Goal: Task Accomplishment & Management: Use online tool/utility

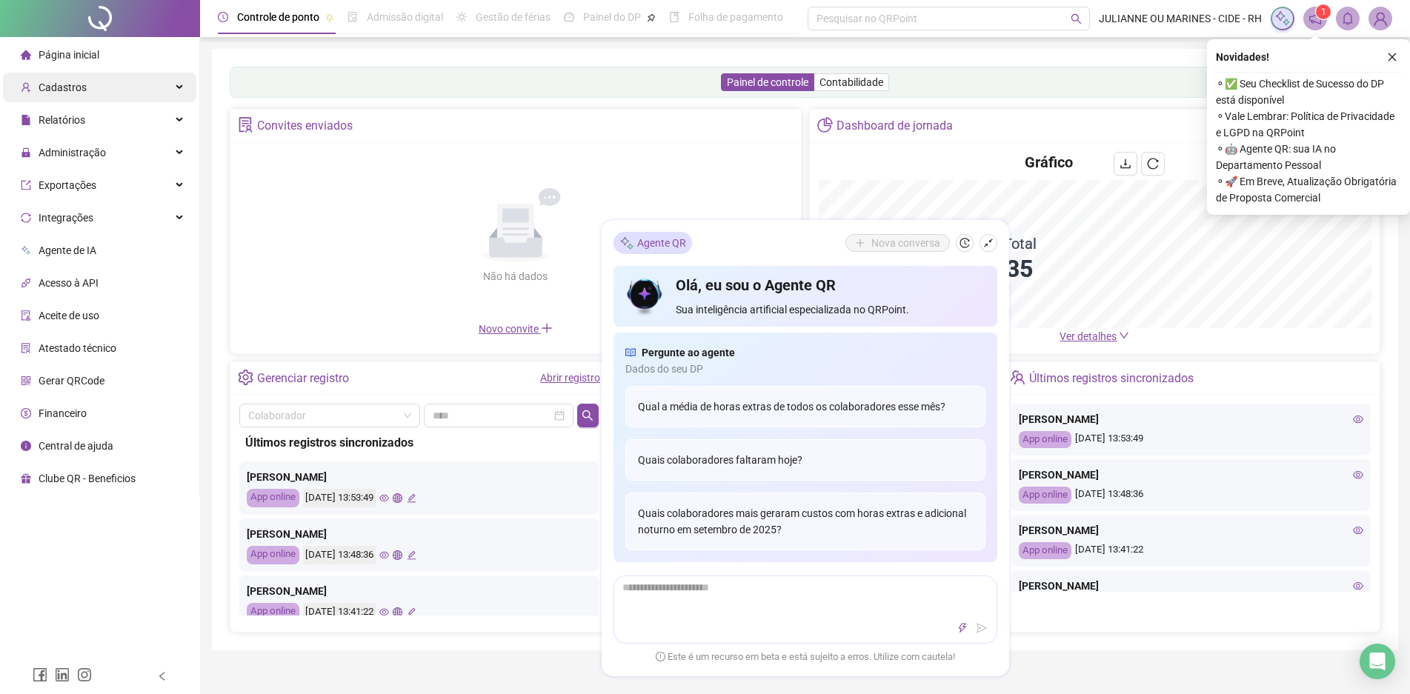
click at [95, 94] on div "Cadastros" at bounding box center [99, 88] width 193 height 30
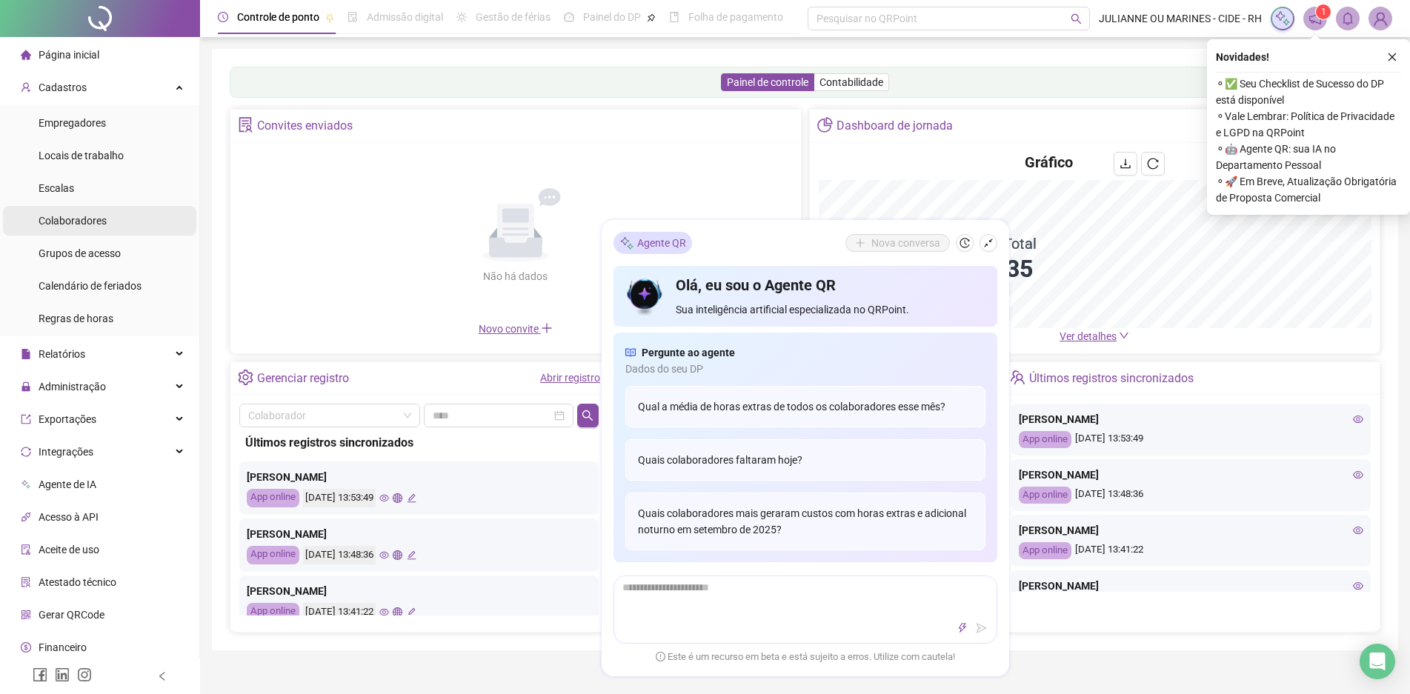
click at [86, 215] on span "Colaboradores" at bounding box center [73, 221] width 68 height 12
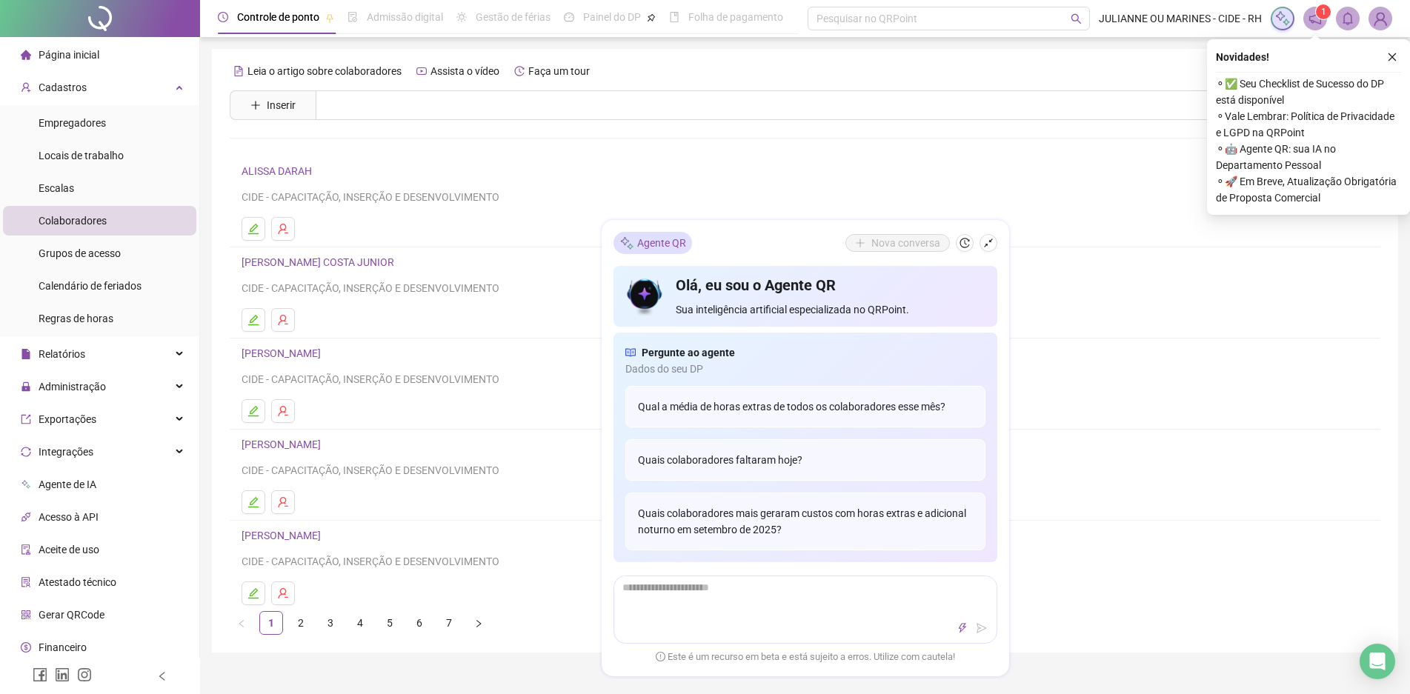
click at [67, 50] on span "Página inicial" at bounding box center [69, 55] width 61 height 12
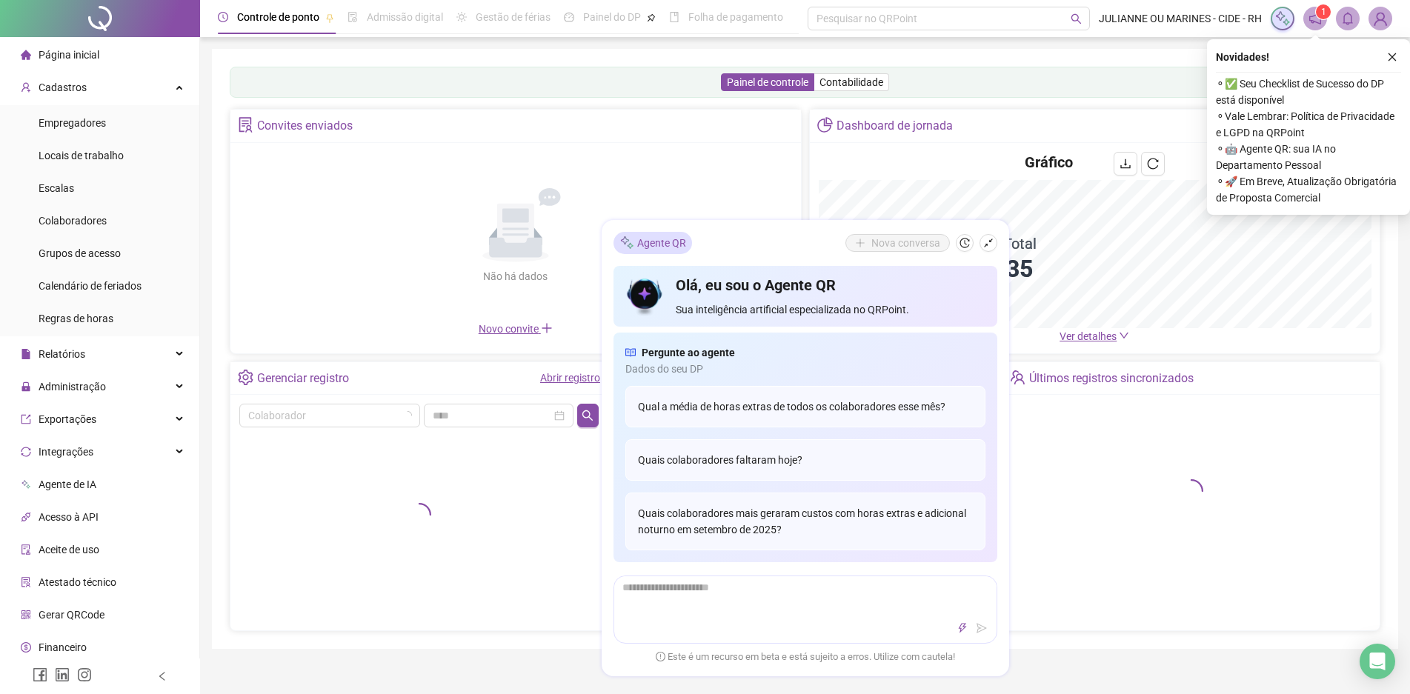
click at [1392, 59] on icon "close" at bounding box center [1392, 57] width 10 height 10
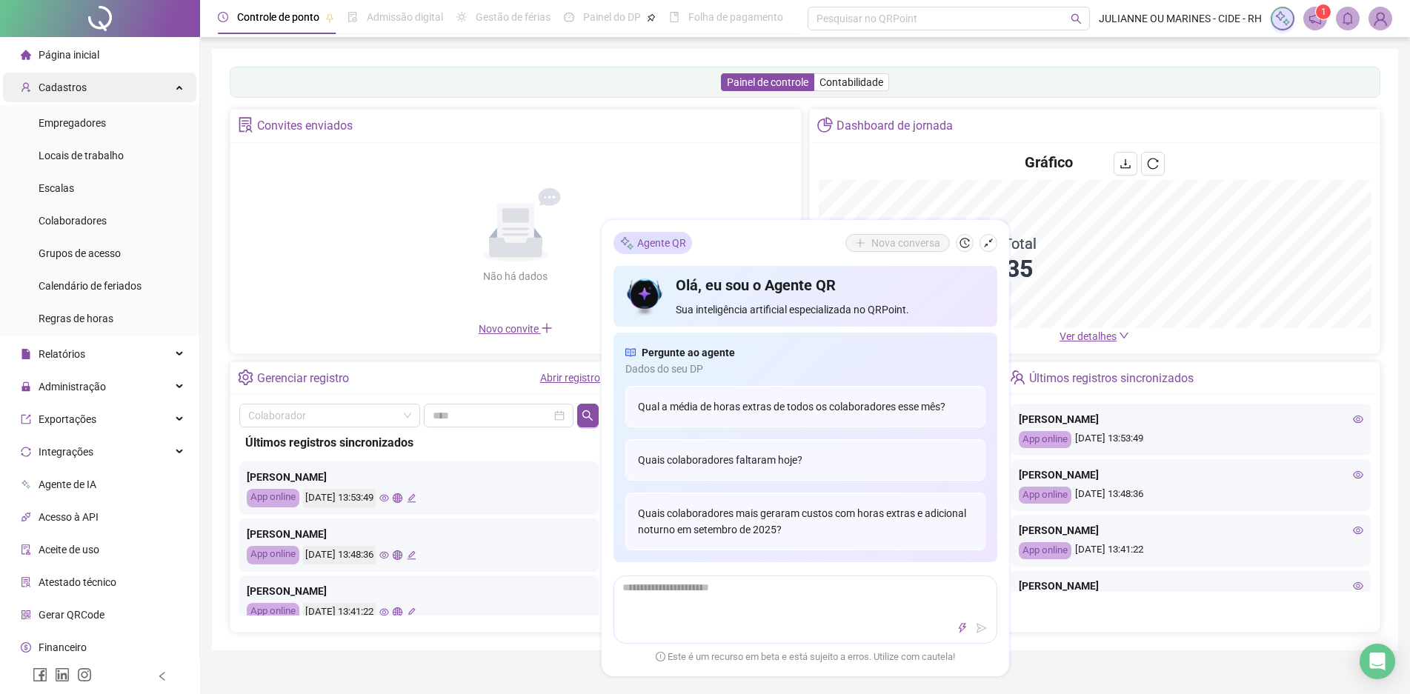
click at [107, 87] on div "Cadastros" at bounding box center [99, 88] width 193 height 30
click at [127, 363] on div "Relatórios" at bounding box center [99, 354] width 193 height 30
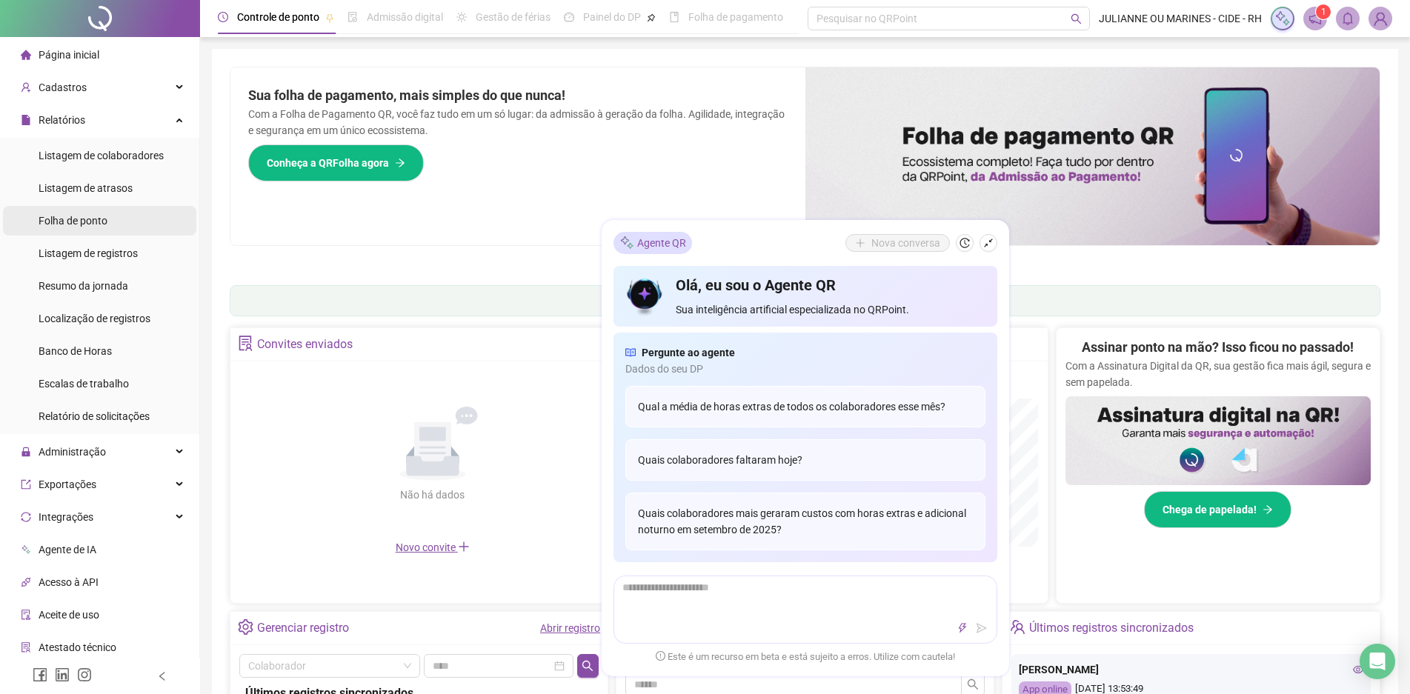
click at [100, 222] on span "Folha de ponto" at bounding box center [73, 221] width 69 height 12
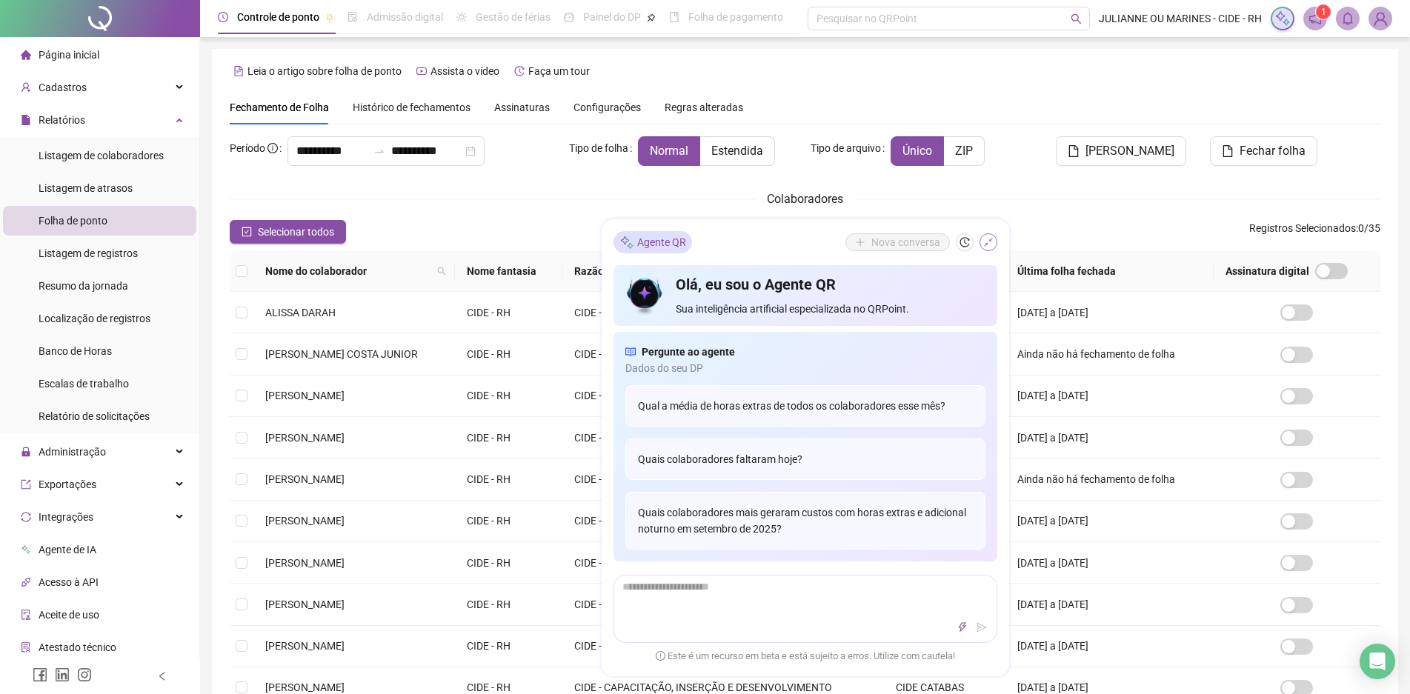
click at [986, 241] on icon "shrink" at bounding box center [988, 243] width 10 height 10
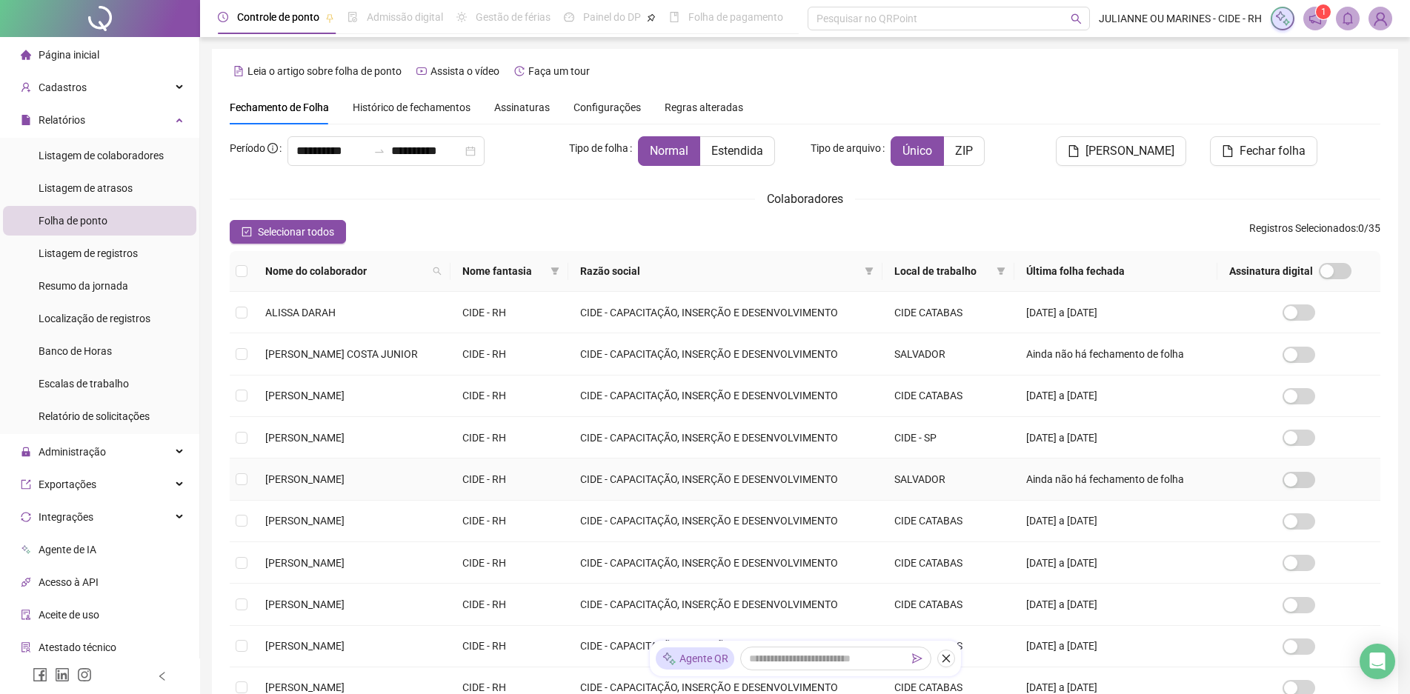
scroll to position [181, 0]
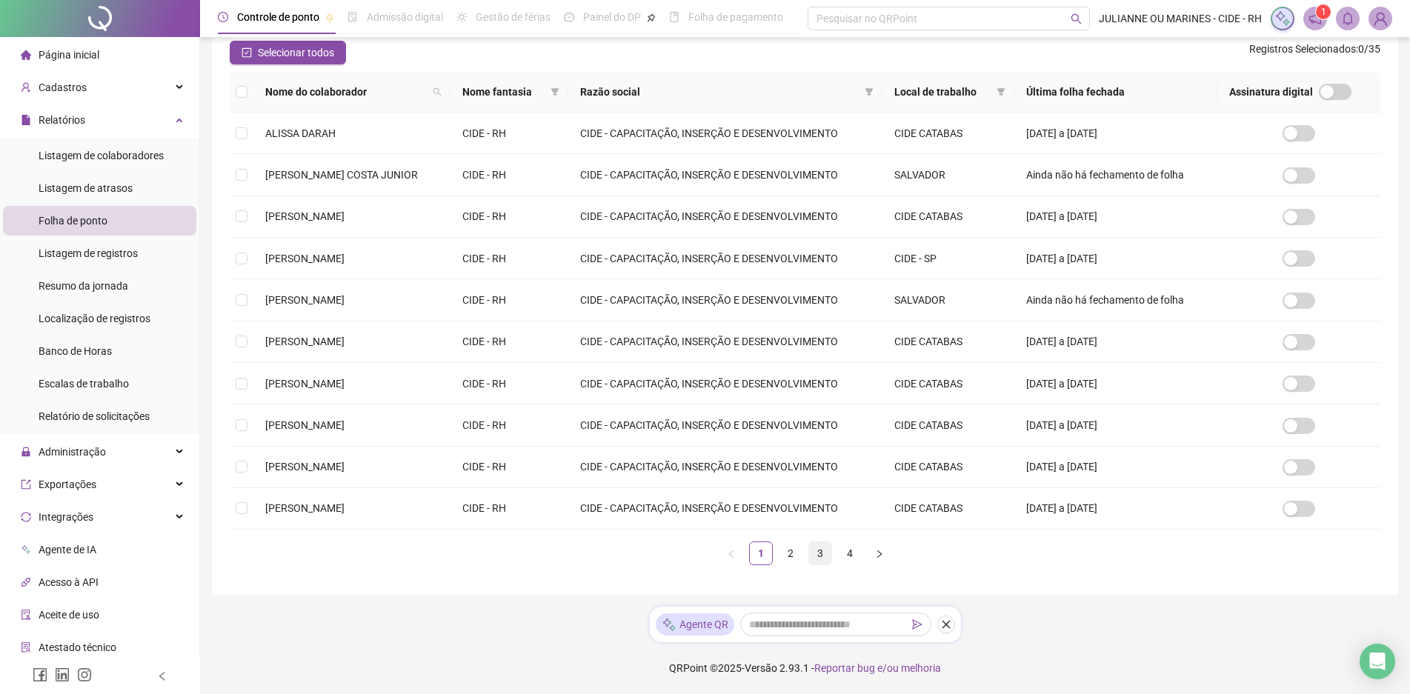
click at [814, 551] on link "3" at bounding box center [820, 553] width 22 height 22
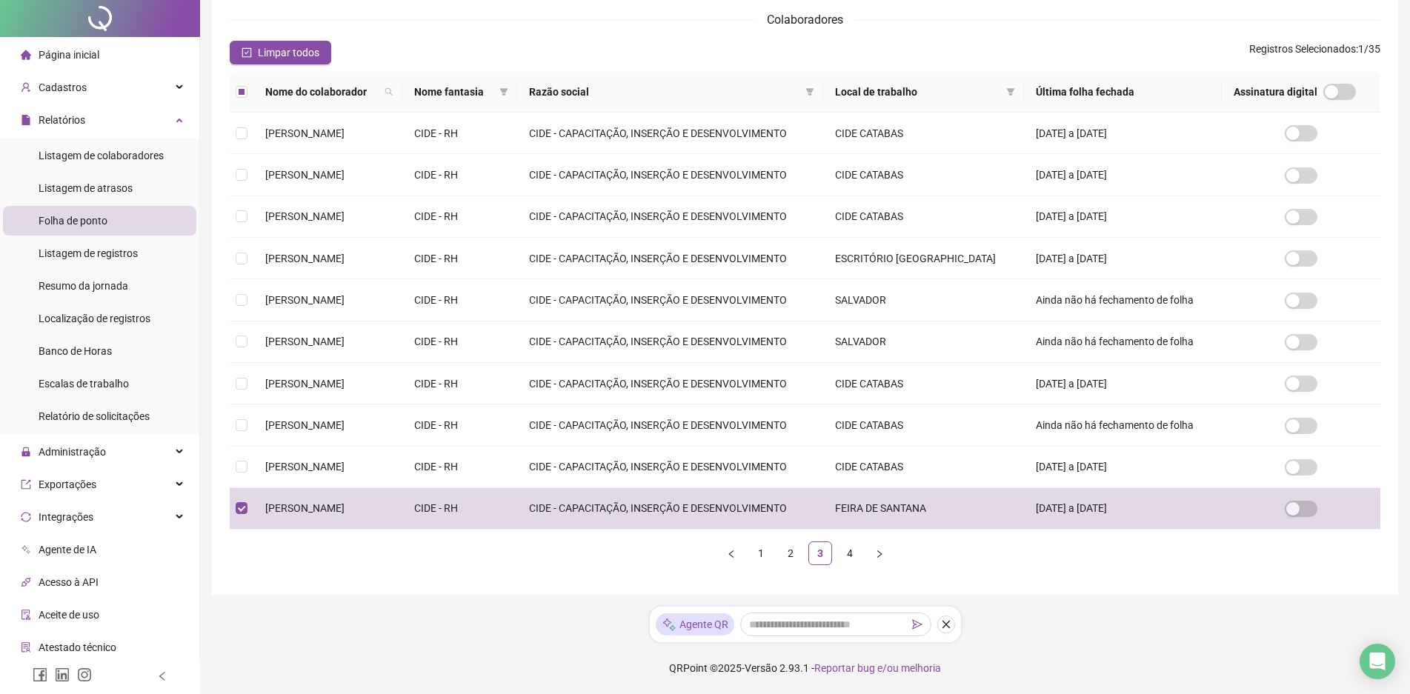
scroll to position [0, 0]
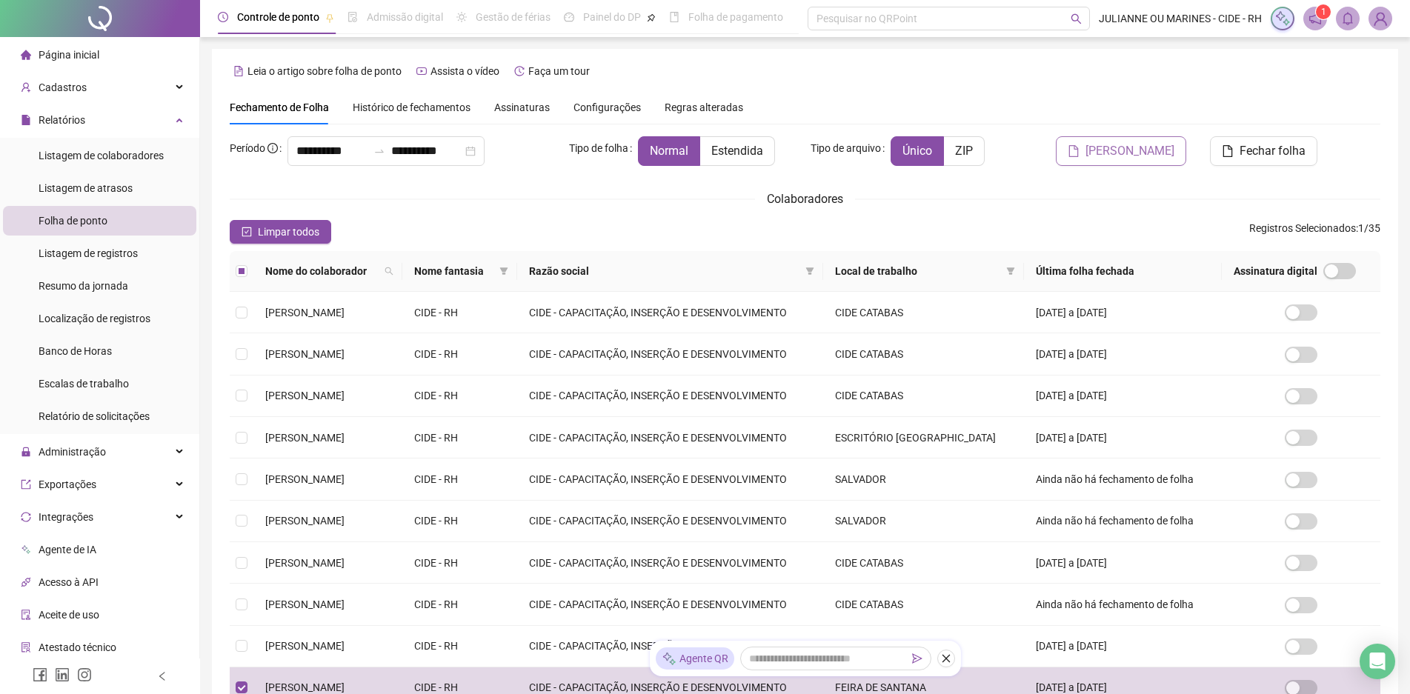
click at [1118, 145] on span "[PERSON_NAME]" at bounding box center [1130, 151] width 89 height 18
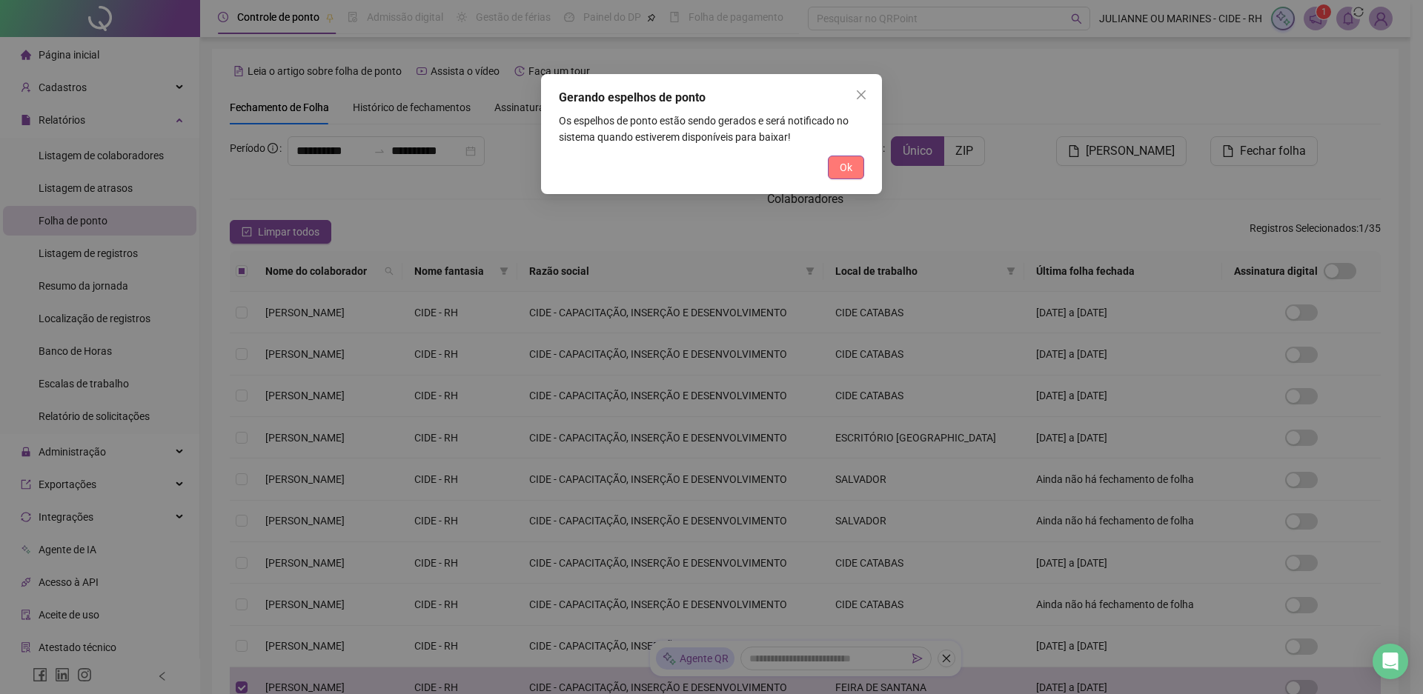
click at [853, 170] on button "Ok" at bounding box center [846, 168] width 36 height 24
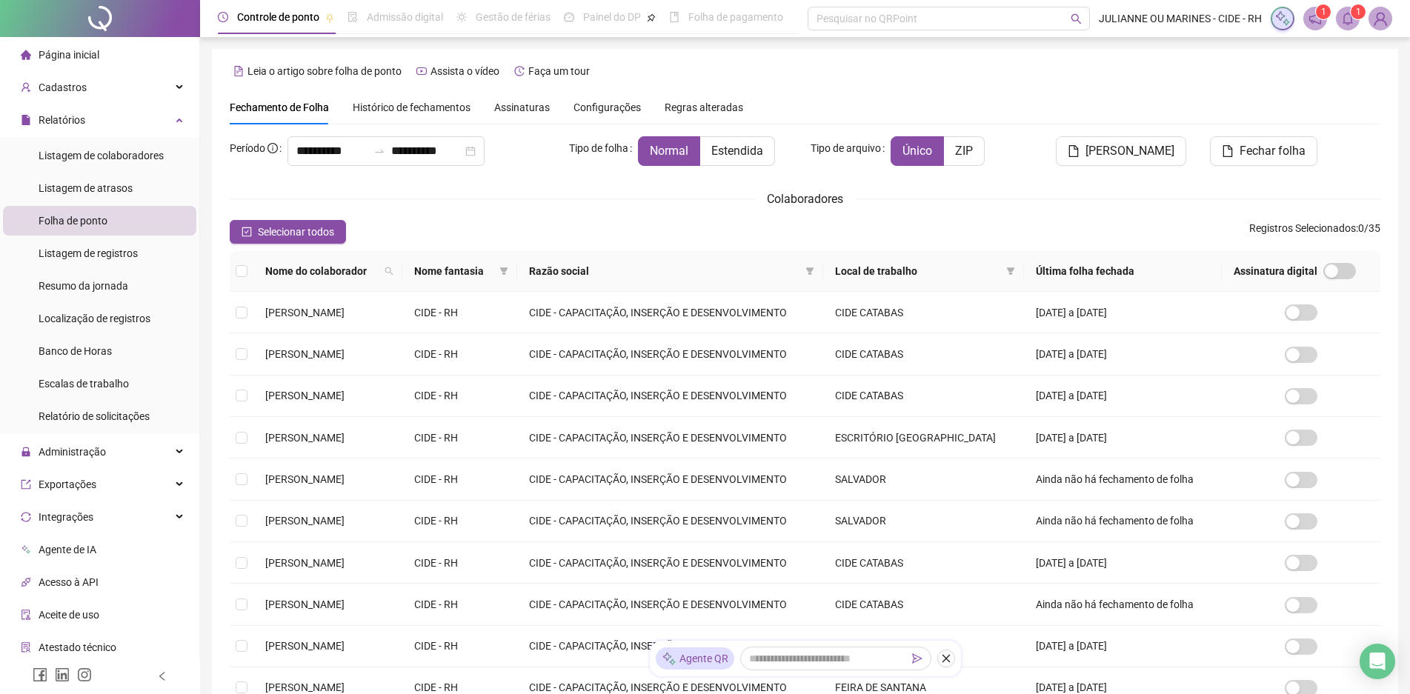
scroll to position [181, 0]
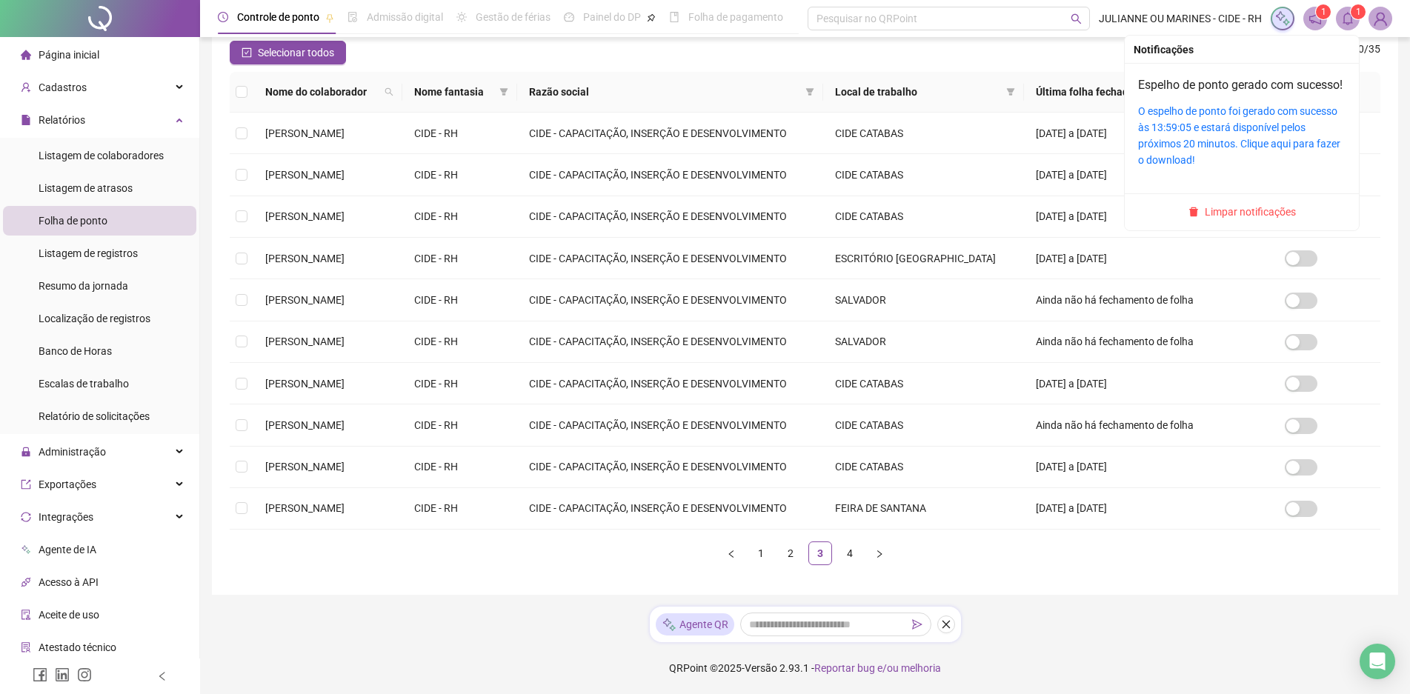
click at [1351, 11] on sup "1" at bounding box center [1358, 11] width 15 height 15
click at [1215, 124] on link "O espelho de ponto foi gerado com sucesso às 13:59:05 e estará disponível pelos…" at bounding box center [1239, 135] width 202 height 61
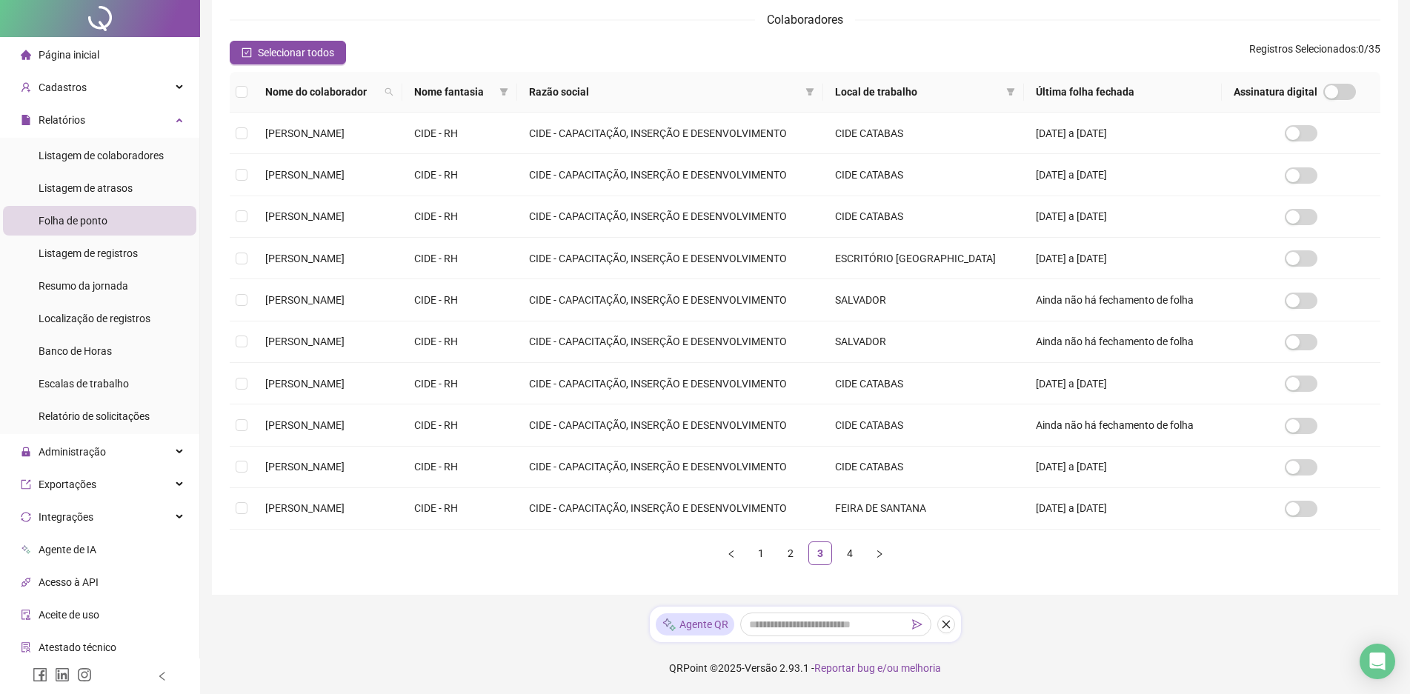
scroll to position [0, 0]
